Goal: Task Accomplishment & Management: Use online tool/utility

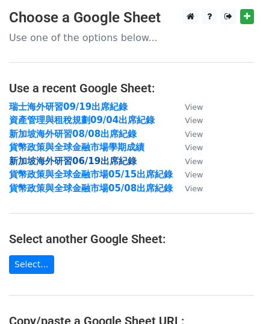
scroll to position [121, 0]
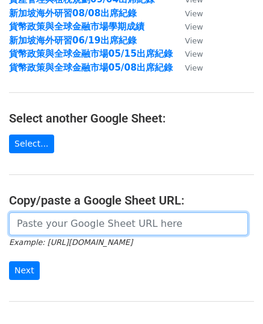
click at [89, 226] on input "url" at bounding box center [128, 223] width 239 height 23
paste input "[URL][DOMAIN_NAME]"
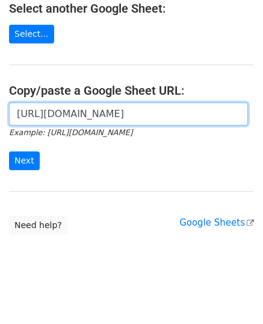
scroll to position [234, 0]
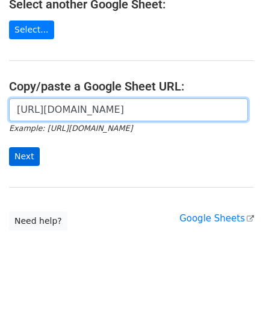
type input "[URL][DOMAIN_NAME]"
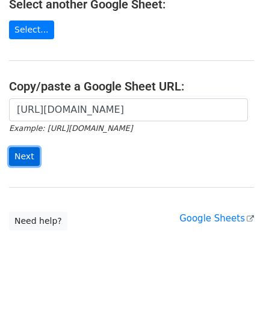
click at [12, 154] on input "Next" at bounding box center [24, 156] width 31 height 19
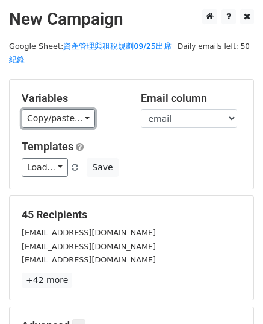
click at [68, 113] on link "Copy/paste..." at bounding box center [59, 118] width 74 height 19
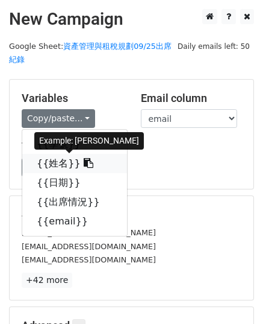
click at [84, 163] on icon at bounding box center [89, 163] width 10 height 10
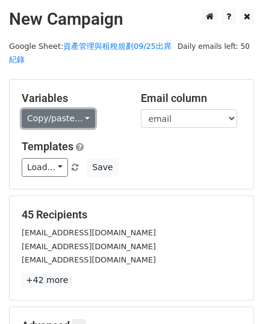
click at [55, 114] on link "Copy/paste..." at bounding box center [59, 118] width 74 height 19
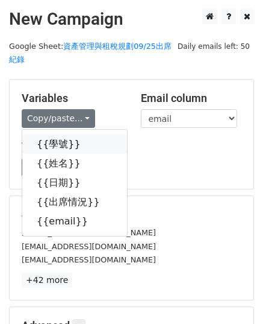
click at [84, 142] on icon at bounding box center [89, 144] width 10 height 10
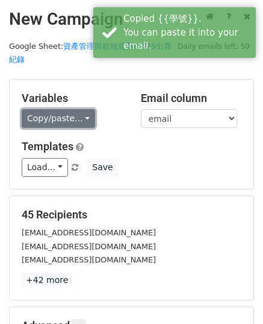
click at [58, 112] on link "Copy/paste..." at bounding box center [59, 118] width 74 height 19
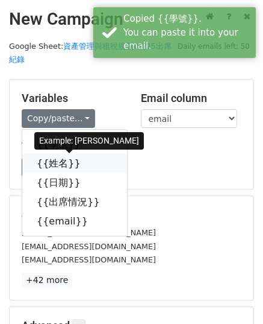
drag, startPoint x: 73, startPoint y: 159, endPoint x: 28, endPoint y: 160, distance: 45.2
click at [84, 160] on icon at bounding box center [89, 163] width 10 height 10
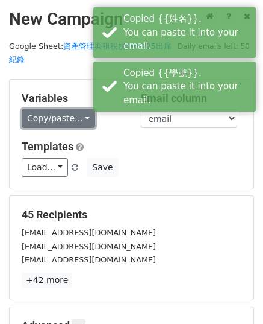
click at [77, 122] on link "Copy/paste..." at bounding box center [59, 118] width 74 height 19
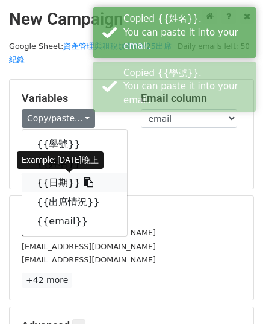
click at [84, 184] on icon at bounding box center [89, 182] width 10 height 10
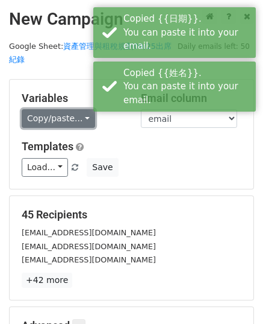
click at [53, 116] on link "Copy/paste..." at bounding box center [59, 118] width 74 height 19
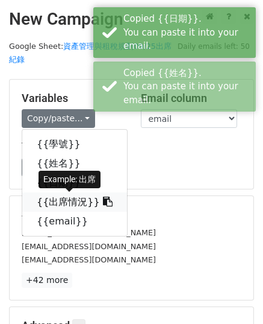
click at [90, 208] on link "{{出席情況}}" at bounding box center [74, 201] width 105 height 19
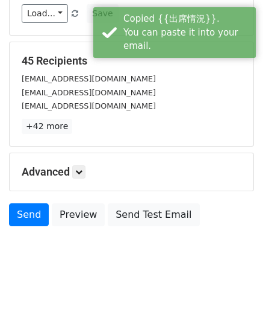
scroll to position [156, 0]
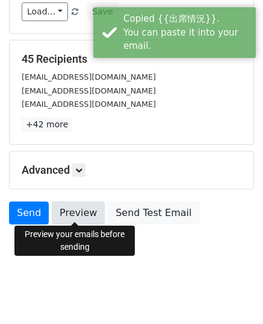
click at [81, 217] on link "Preview" at bounding box center [78, 212] width 53 height 23
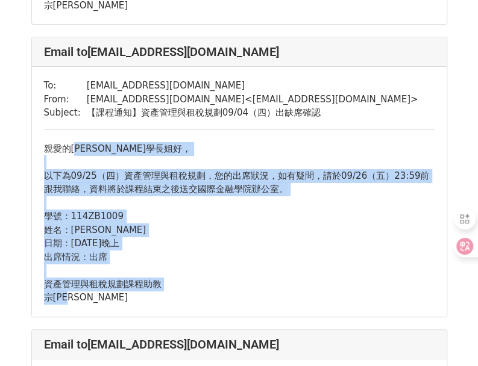
scroll to position [5605, 0]
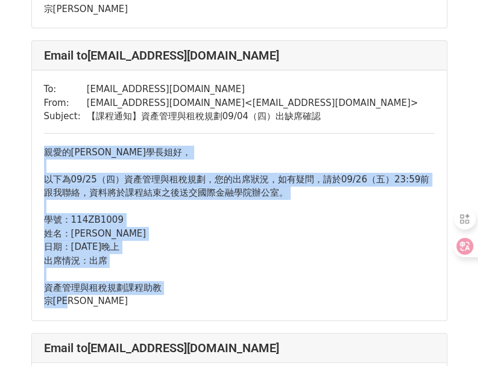
drag, startPoint x: 102, startPoint y: 165, endPoint x: 46, endPoint y: 134, distance: 64.2
click at [46, 146] on div "親愛的黃憶旋學長姐好， 以下為09/25（四）資產管理與租稅規劃，您的出席狀況， 如有疑問，請於09/26（五）23:59前跟我聯絡， 資料將於課程結束之後送…" at bounding box center [239, 227] width 391 height 163
copy div "親愛的黃憶旋學長姐好， 以下為09/25（四）資產管理與租稅規劃，您的出席狀況， 如有疑問，請於09/26（五）23:59前跟我聯絡， 資料將於課程結束之後送…"
